Goal: Information Seeking & Learning: Understand process/instructions

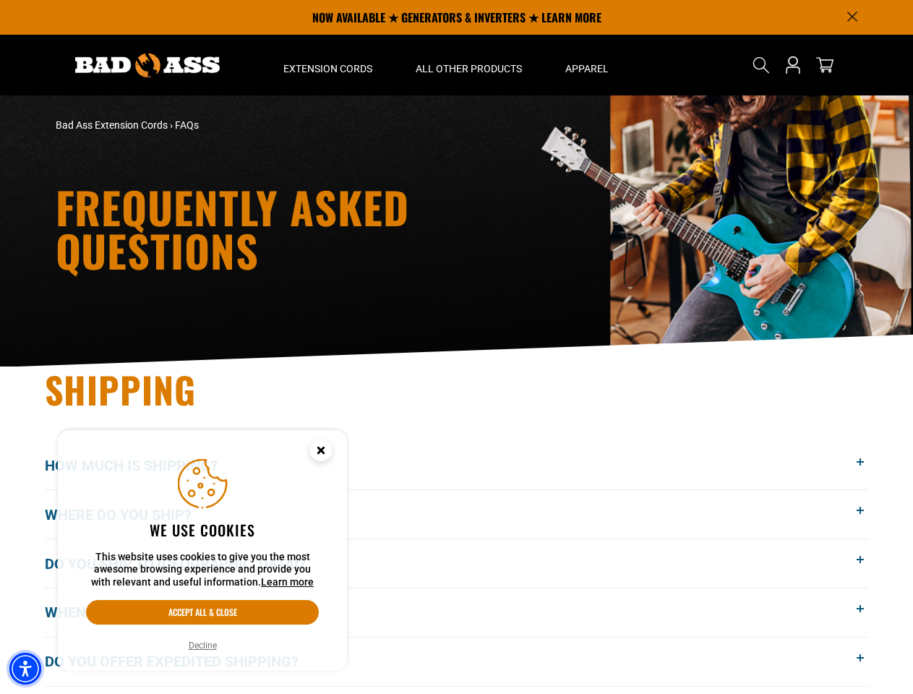
click at [25, 669] on img "Accessibility Menu" at bounding box center [25, 669] width 32 height 32
